Goal: Check status: Check status

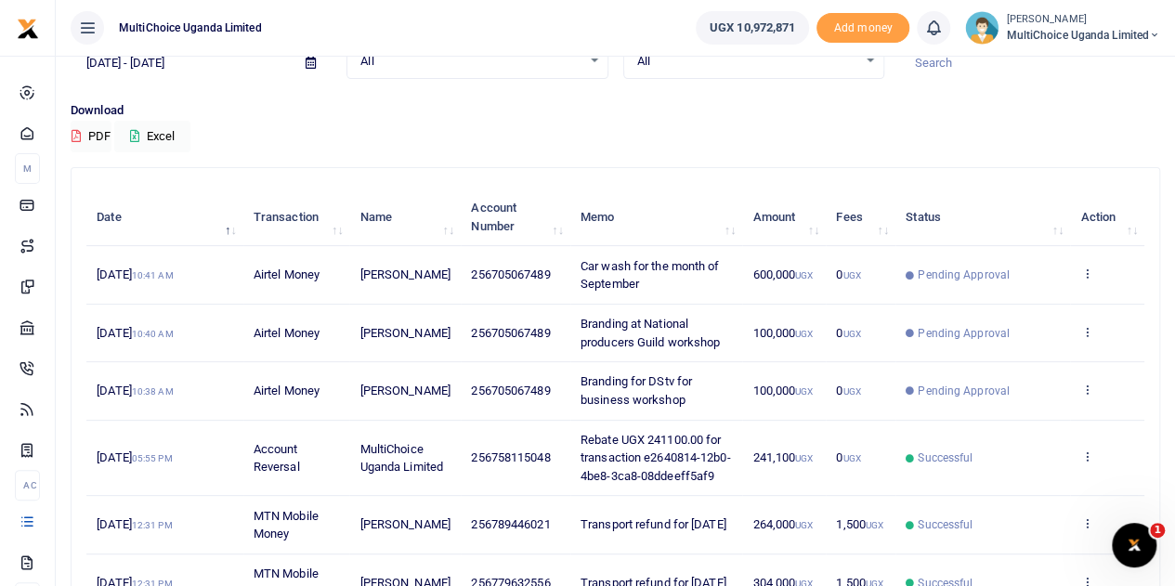
scroll to position [93, 0]
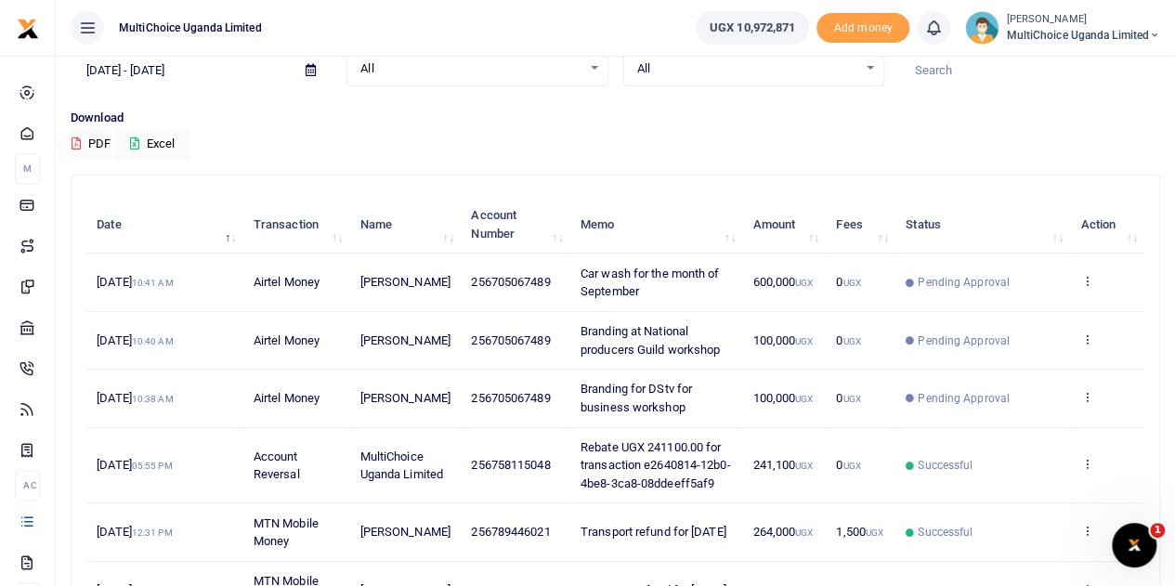
click at [1083, 337] on icon at bounding box center [1087, 339] width 12 height 13
click at [1006, 363] on link "View details" at bounding box center [1019, 371] width 147 height 26
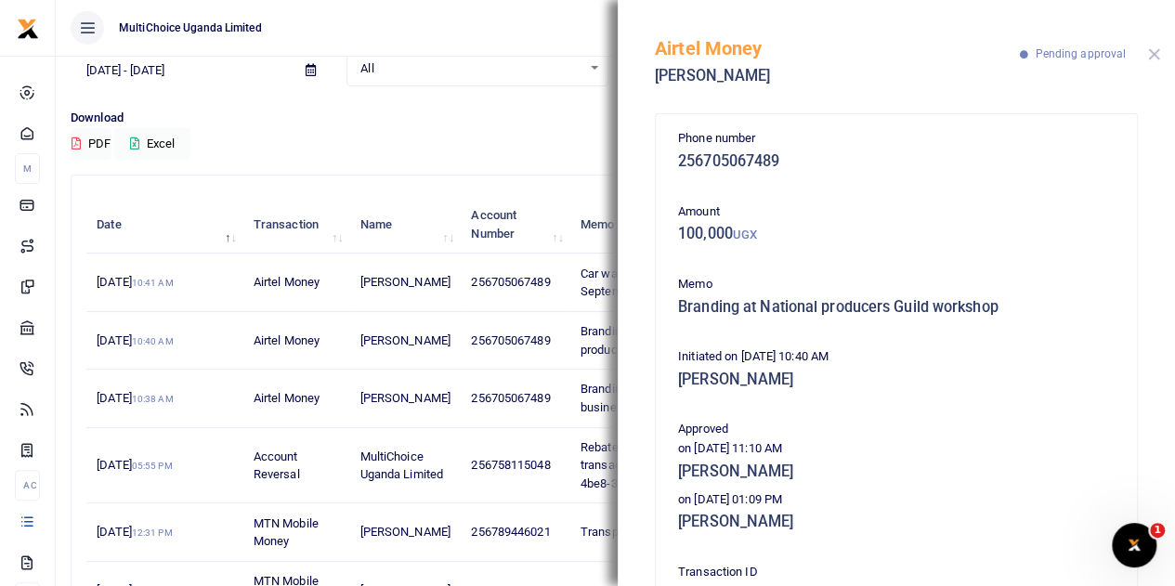
click at [1152, 53] on button "Close" at bounding box center [1155, 54] width 12 height 12
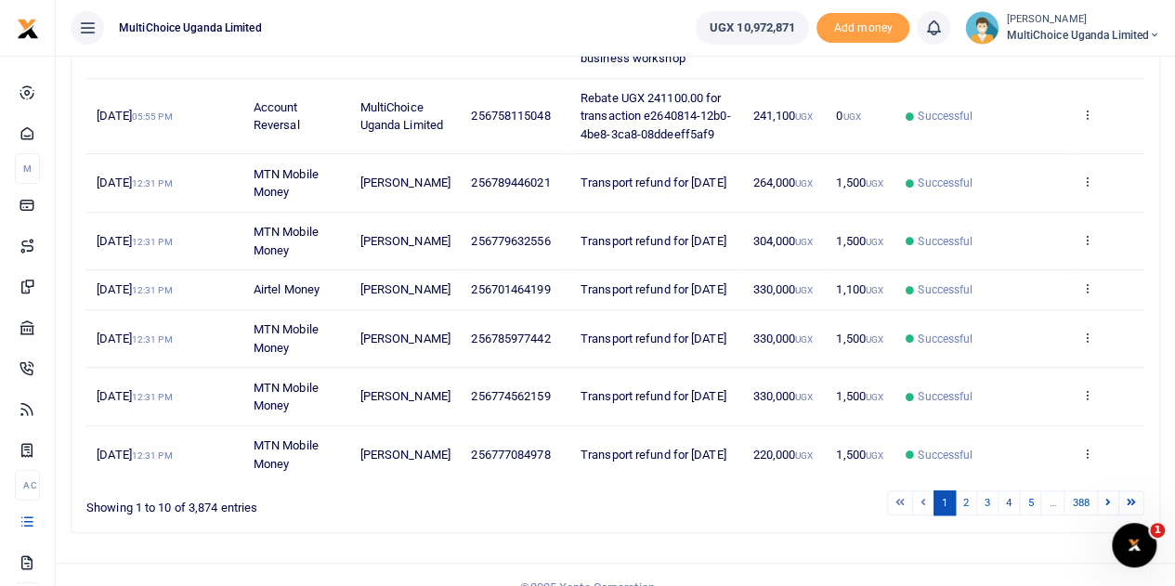
scroll to position [498, 0]
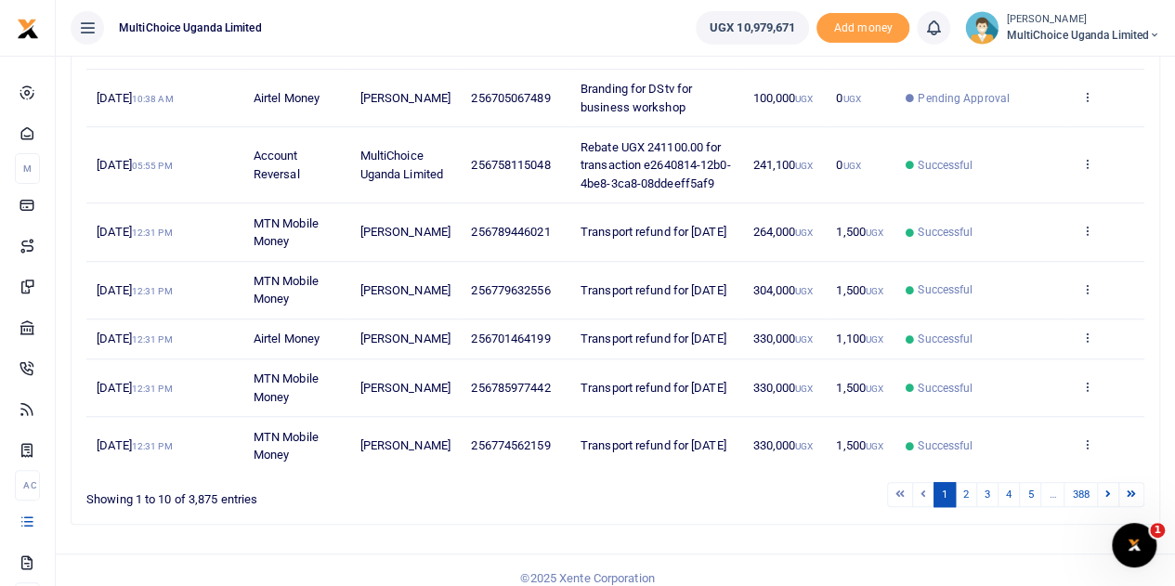
scroll to position [517, 0]
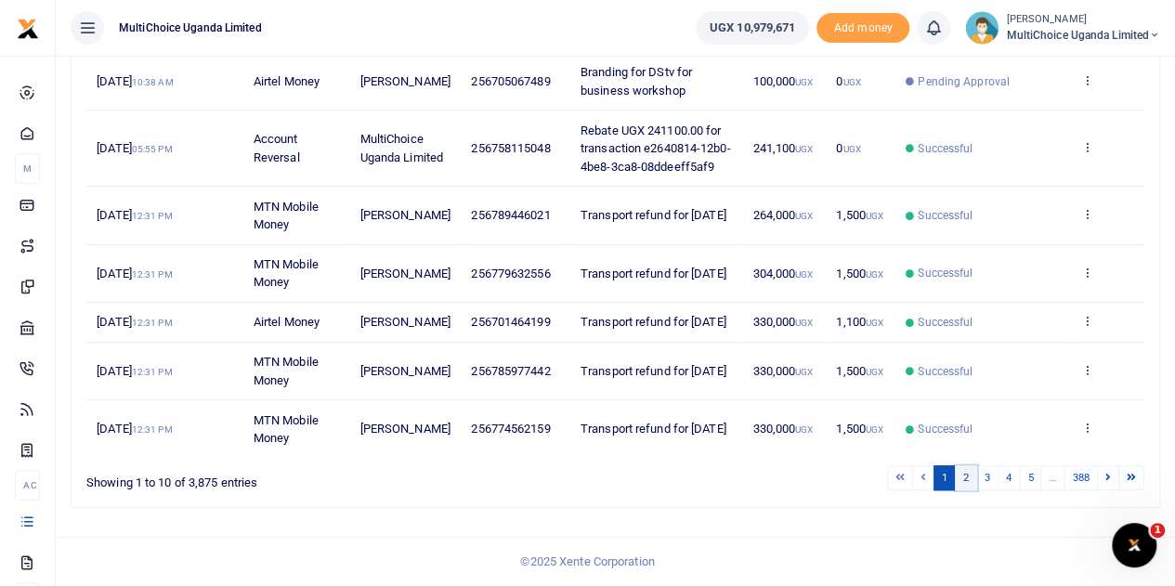
click at [971, 477] on link "2" at bounding box center [966, 478] width 22 height 25
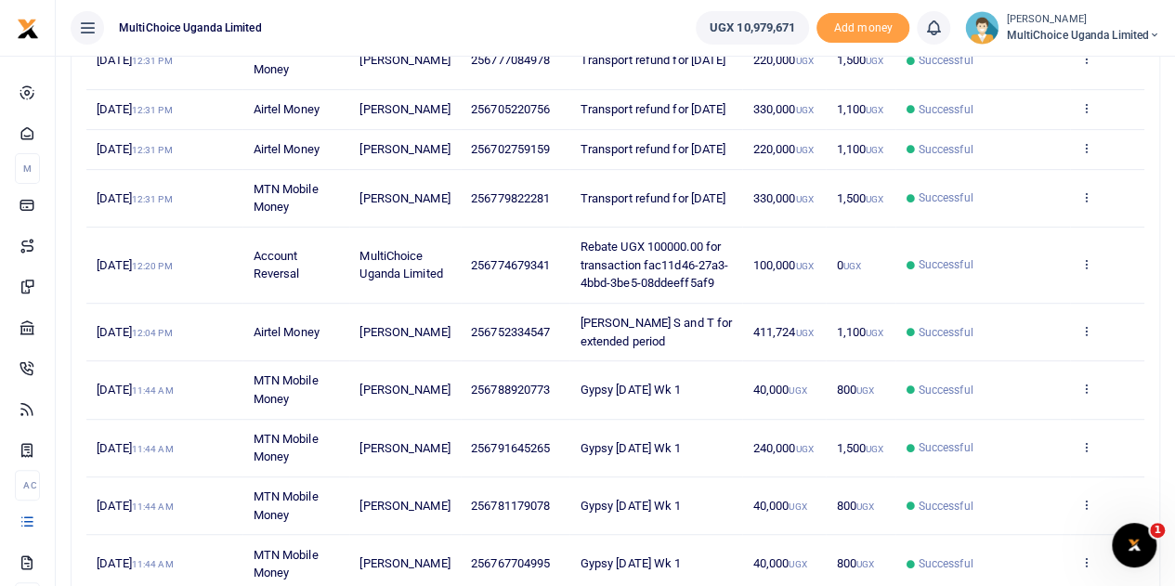
scroll to position [479, 0]
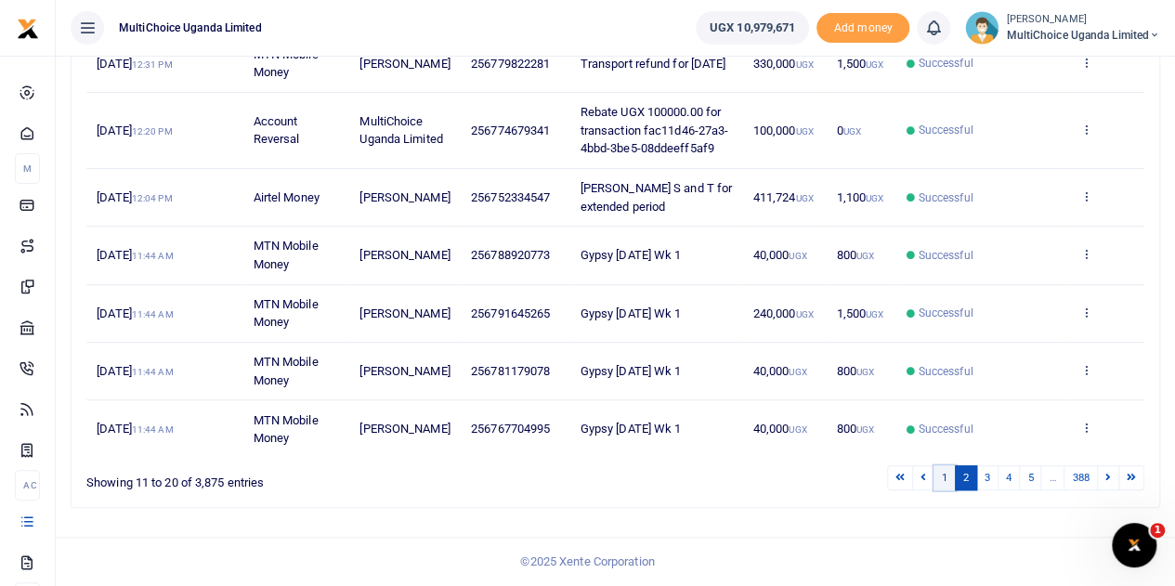
click at [948, 478] on link "1" at bounding box center [945, 478] width 22 height 25
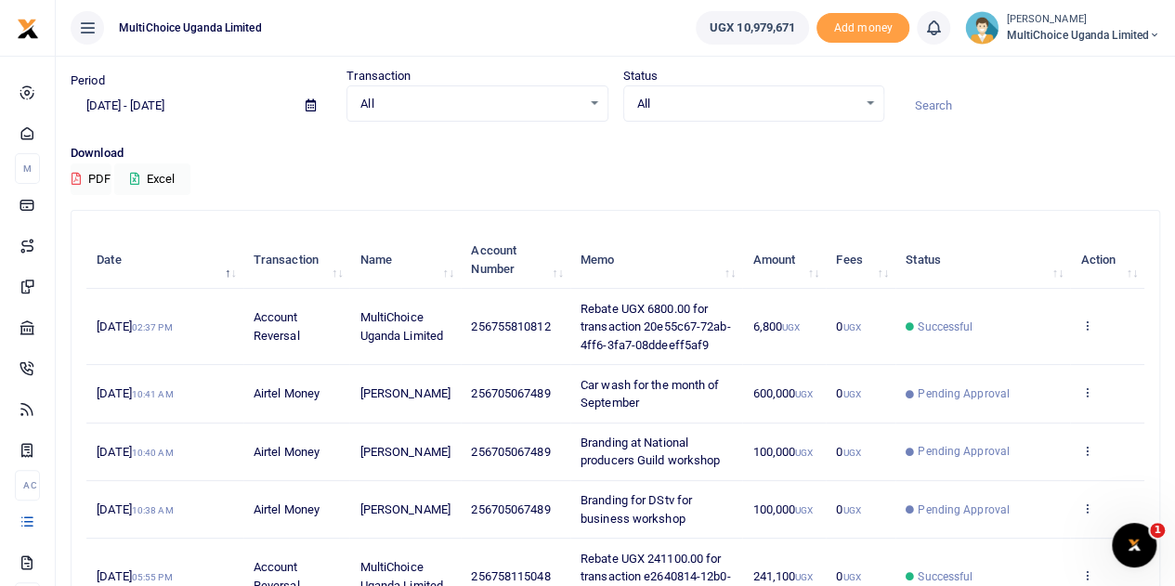
scroll to position [0, 0]
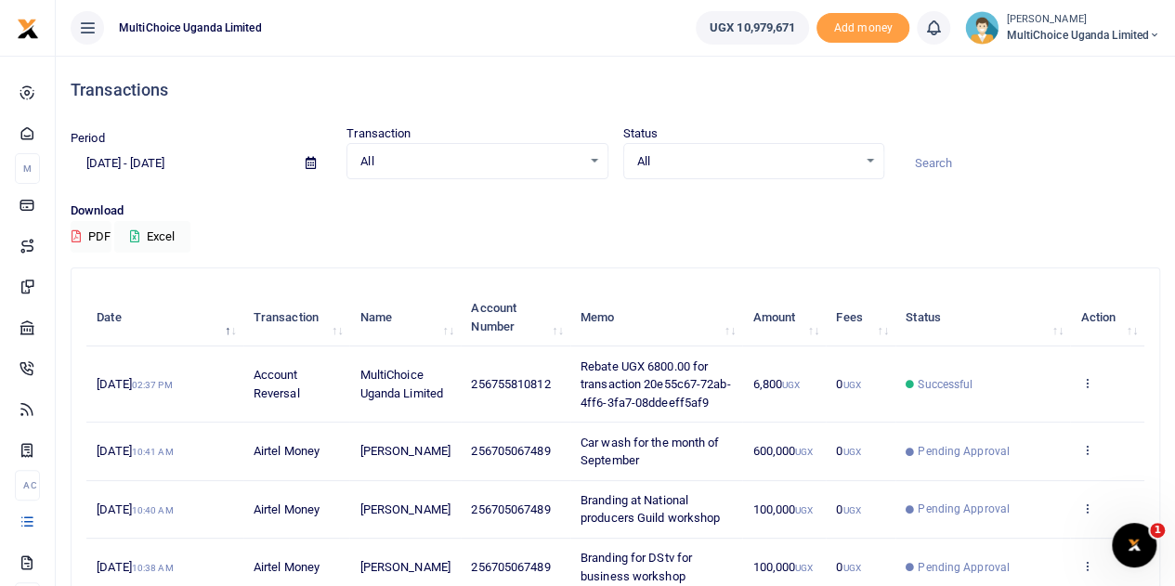
click at [865, 161] on div "All Select an option..." at bounding box center [753, 161] width 259 height 20
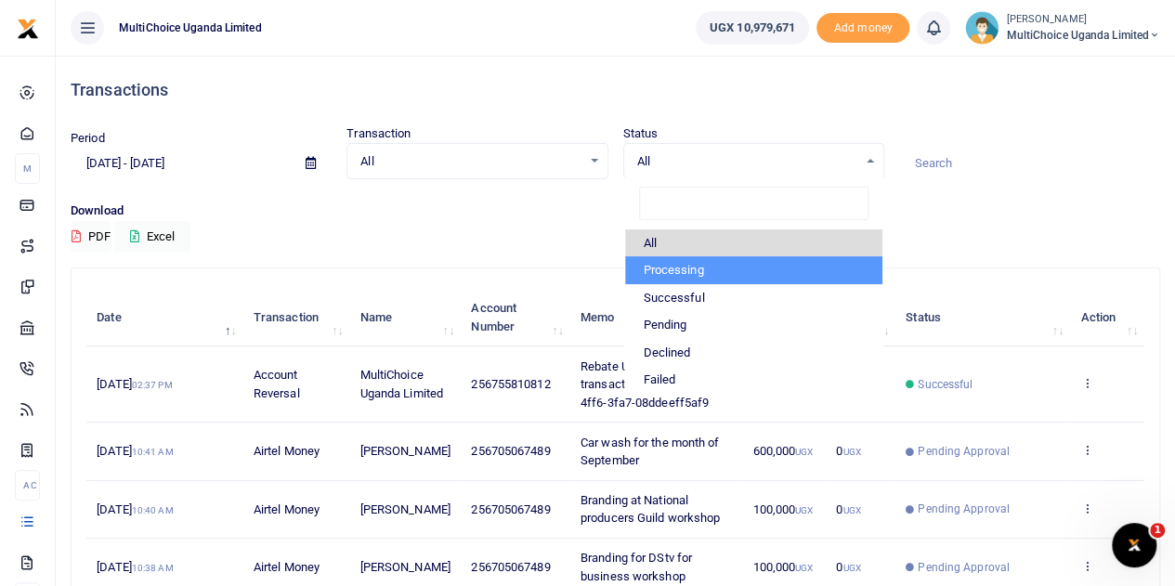
click at [693, 269] on li "Processing" at bounding box center [753, 270] width 257 height 28
select select "PROCESSING"
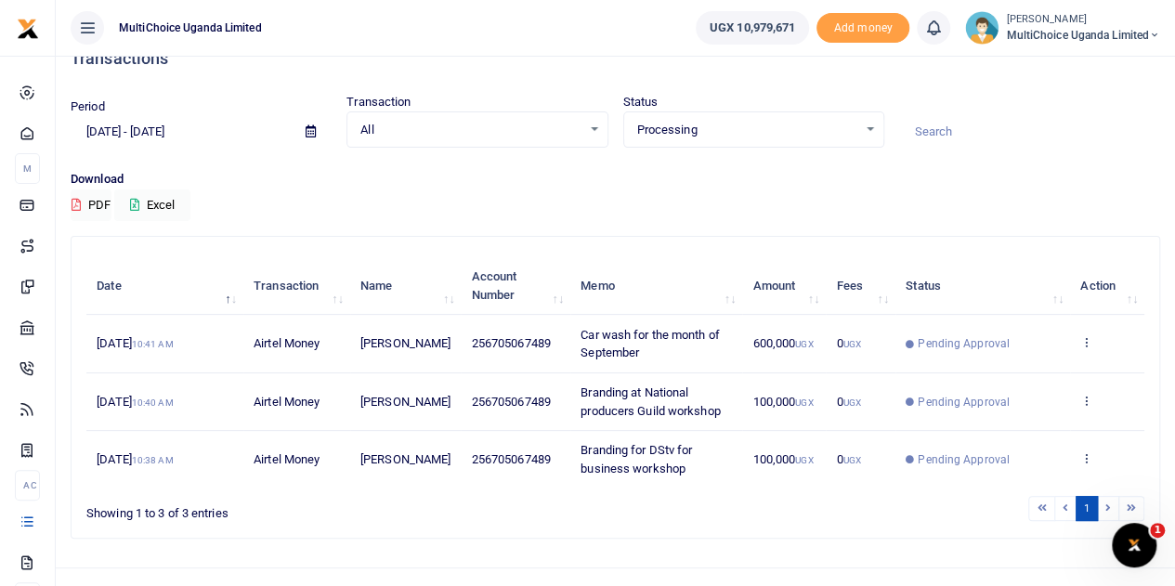
scroll to position [58, 0]
